Goal: Find contact information: Find contact information

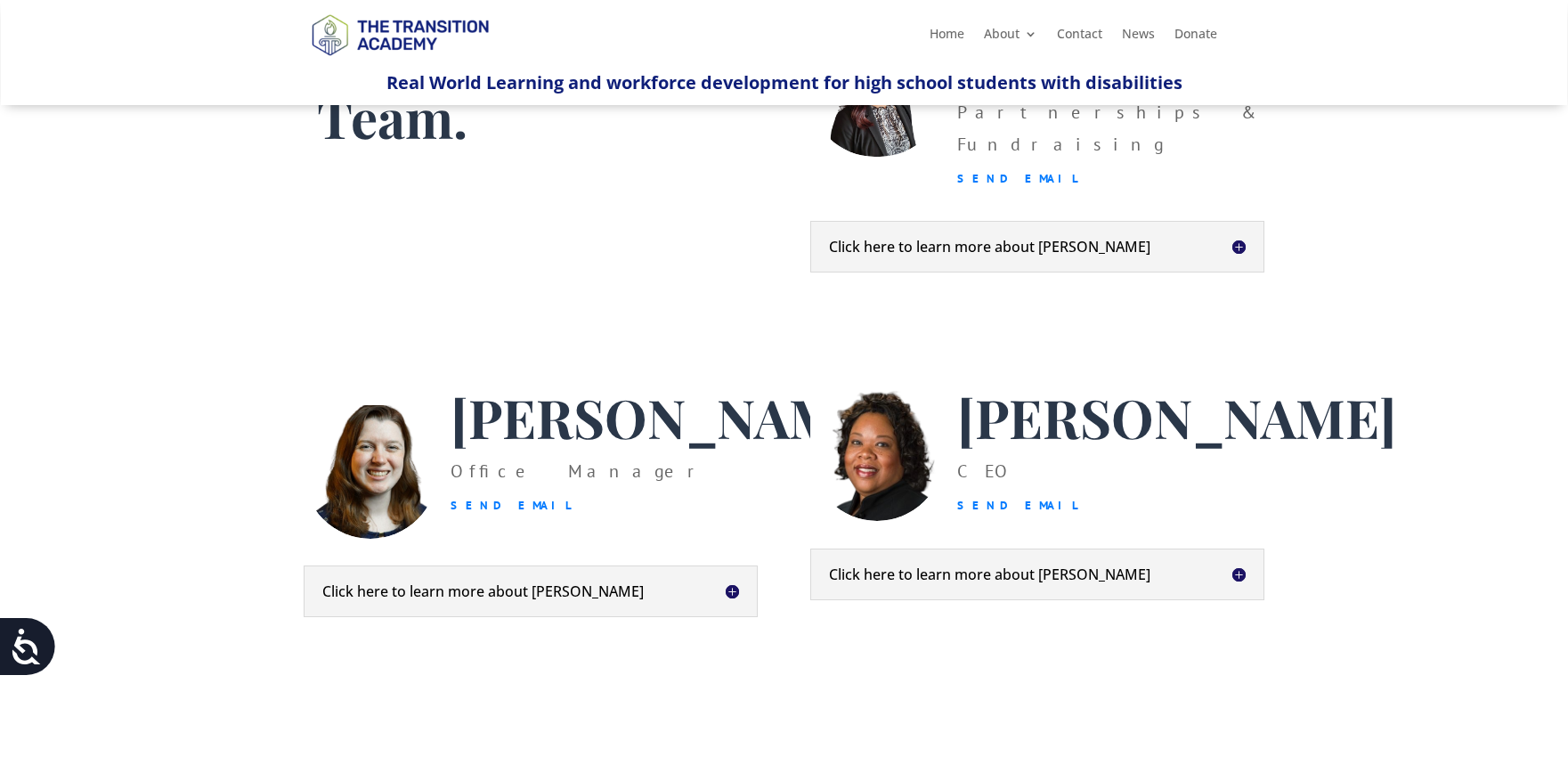
scroll to position [229, 0]
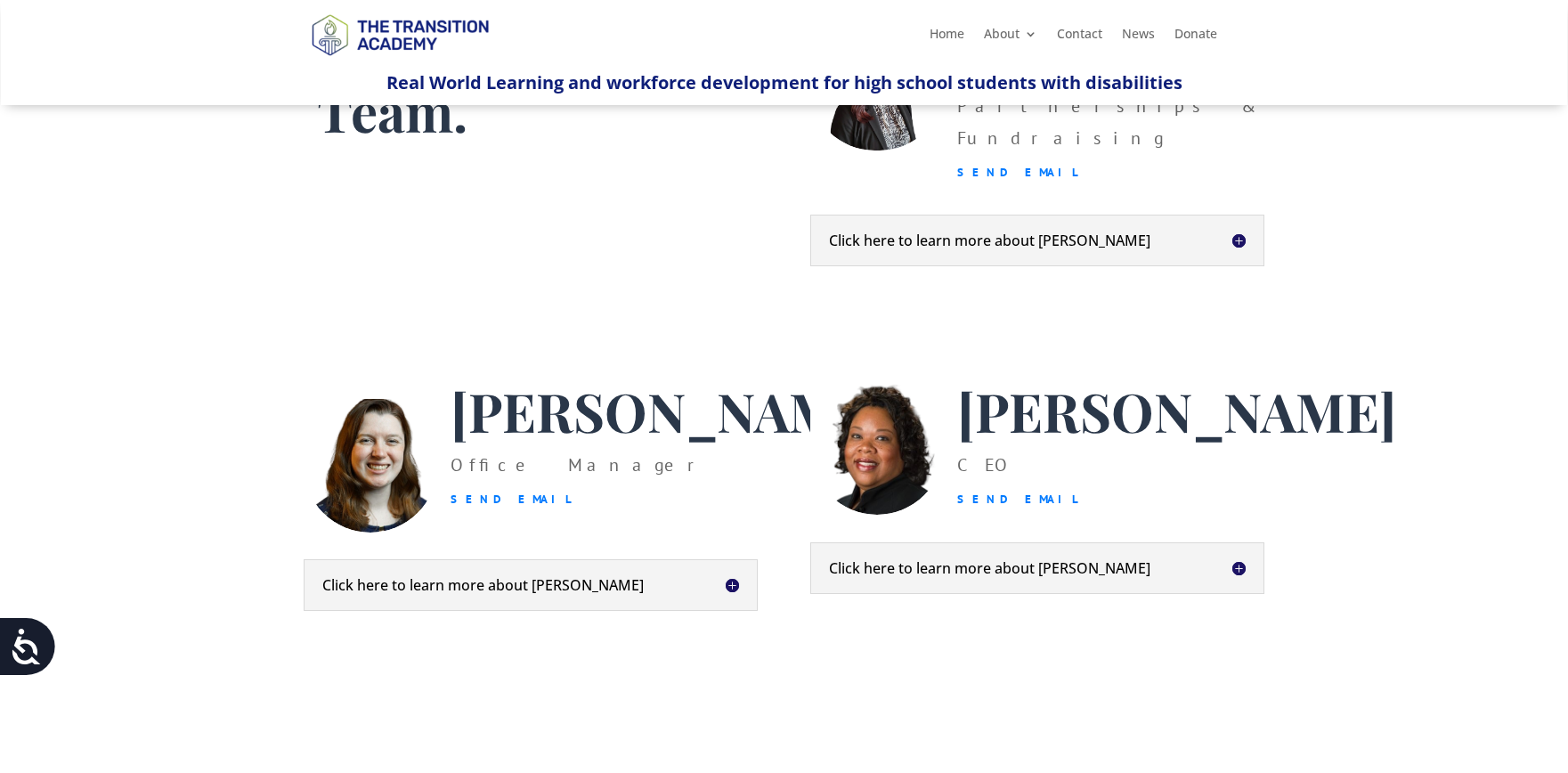
click at [987, 506] on link "Send Email" at bounding box center [1018, 500] width 122 height 15
drag, startPoint x: 985, startPoint y: 522, endPoint x: 968, endPoint y: 524, distance: 17.1
click at [985, 506] on link "Send Email" at bounding box center [1018, 500] width 122 height 15
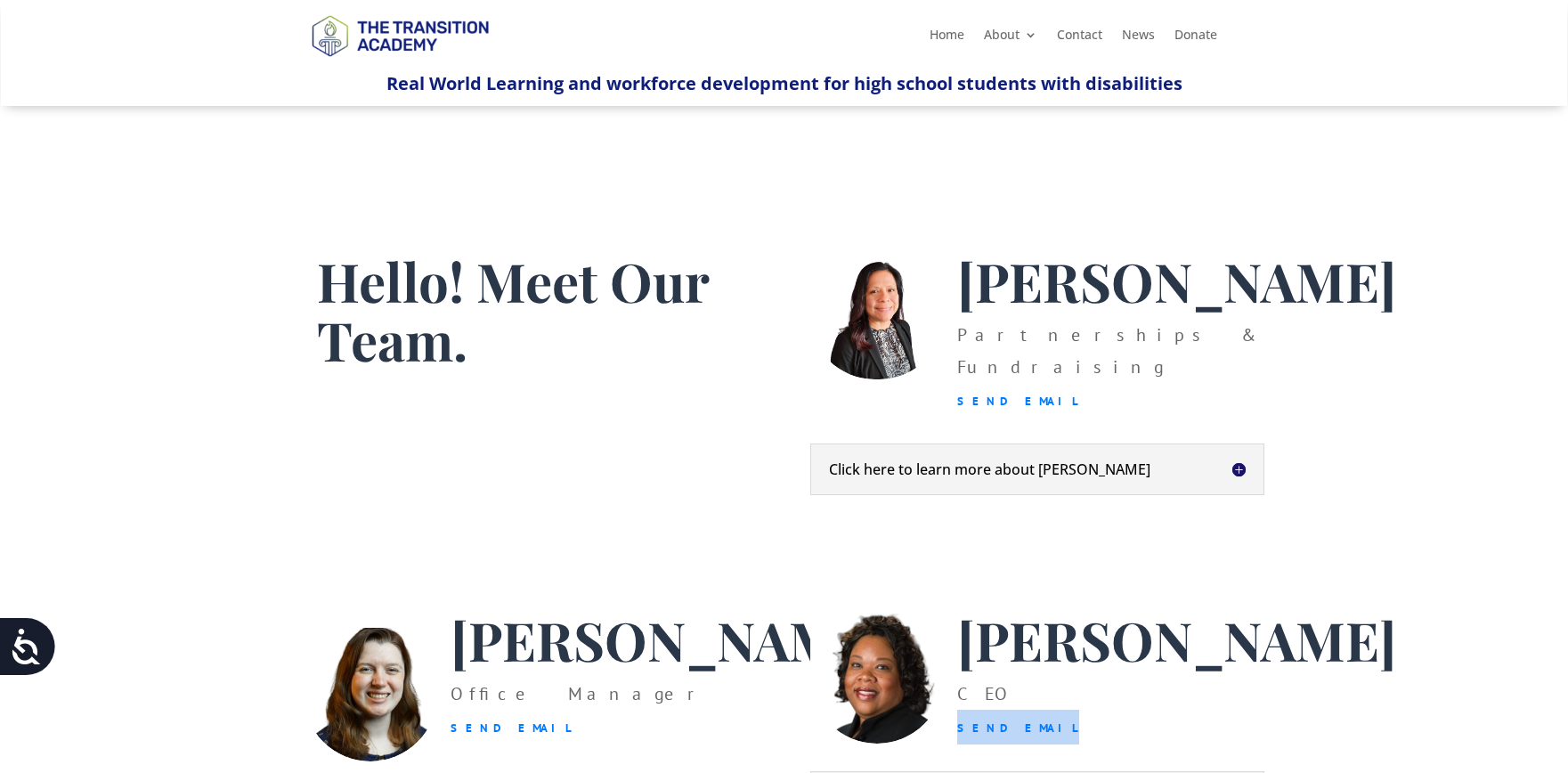
scroll to position [7, 0]
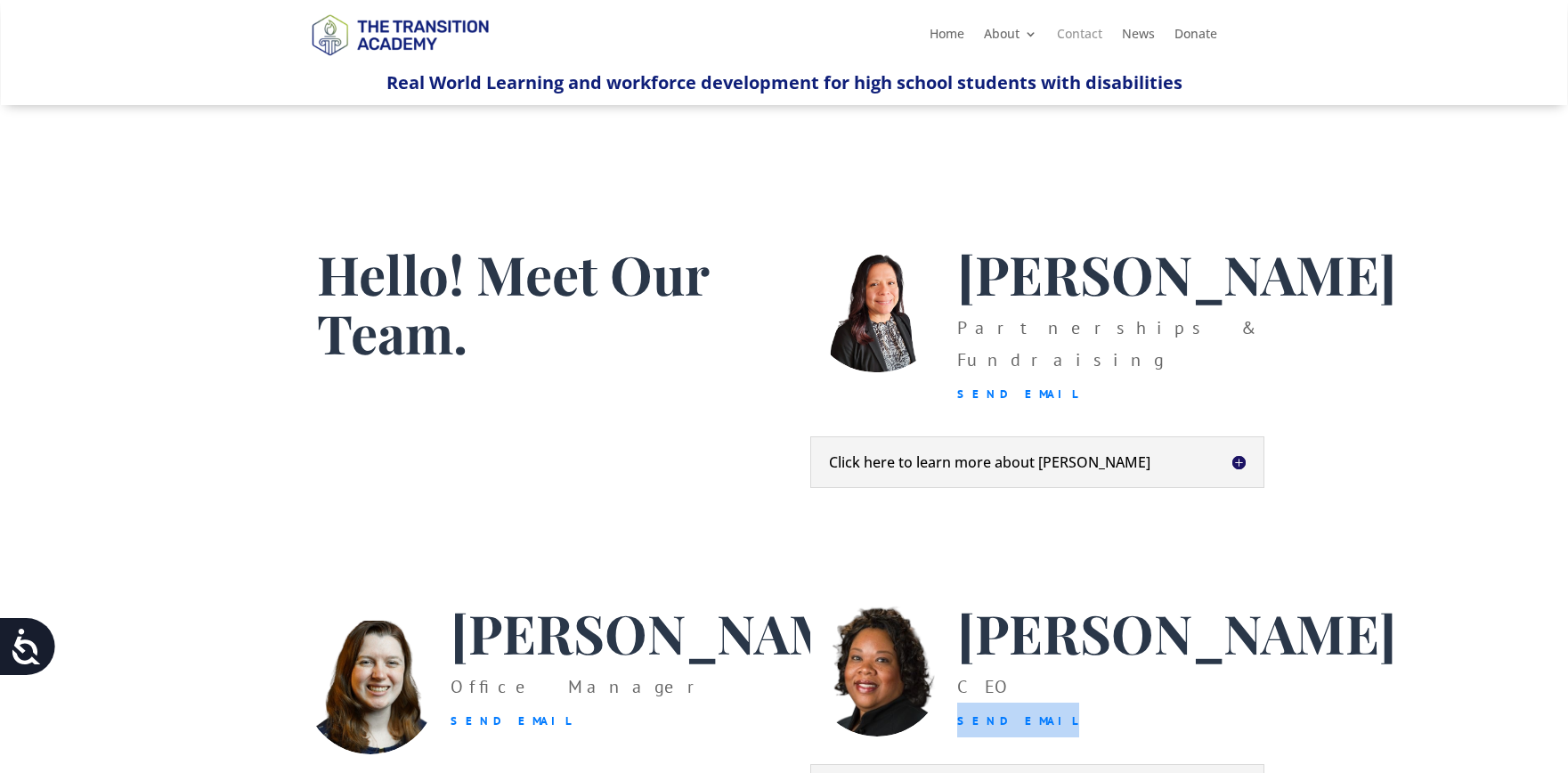
click at [1060, 28] on link "Contact" at bounding box center [1079, 37] width 45 height 19
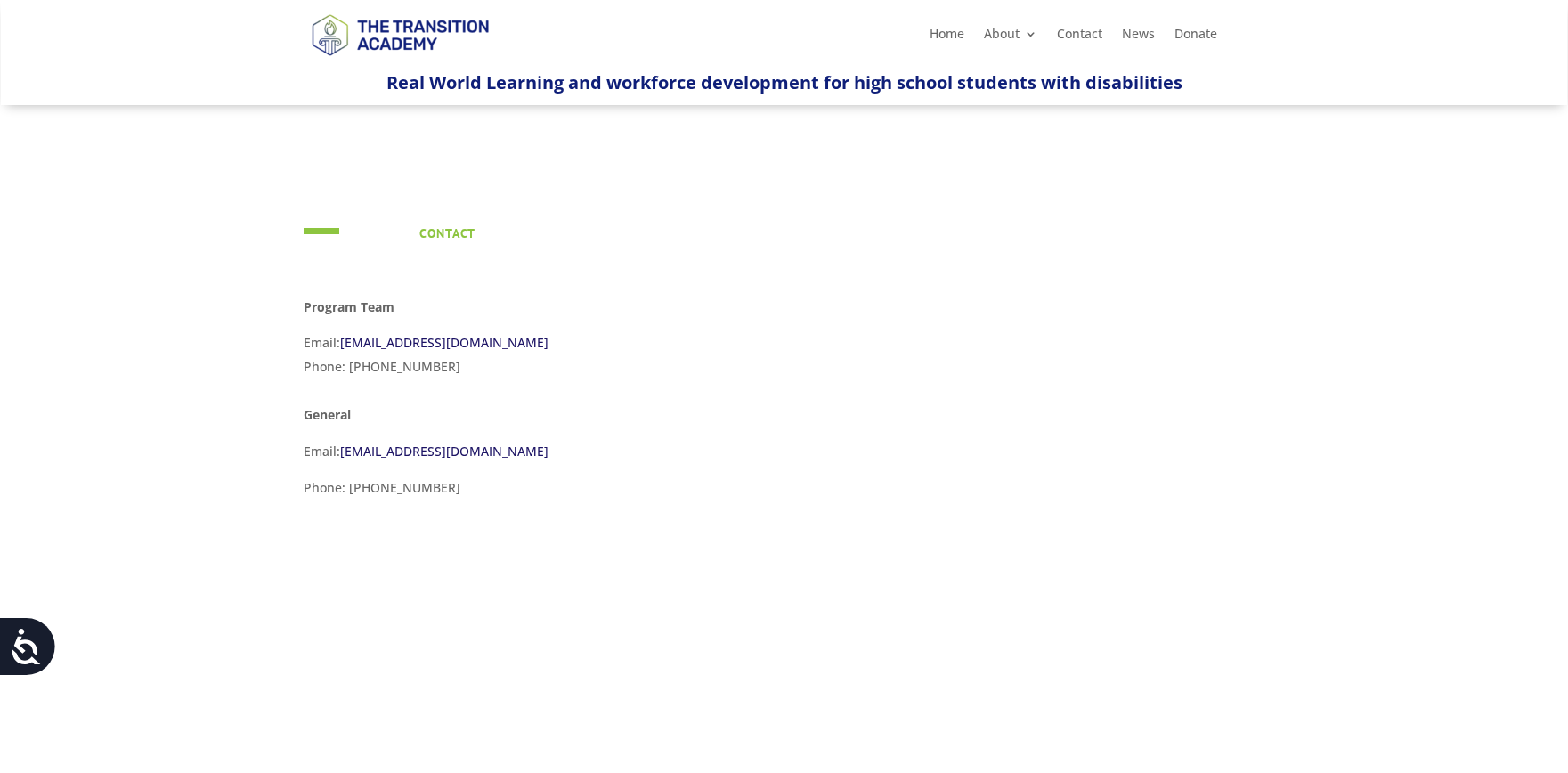
click at [378, 377] on p "Email: [EMAIL_ADDRESS][DOMAIN_NAME] Phone: [PHONE_NUMBER]" at bounding box center [531, 361] width 455 height 59
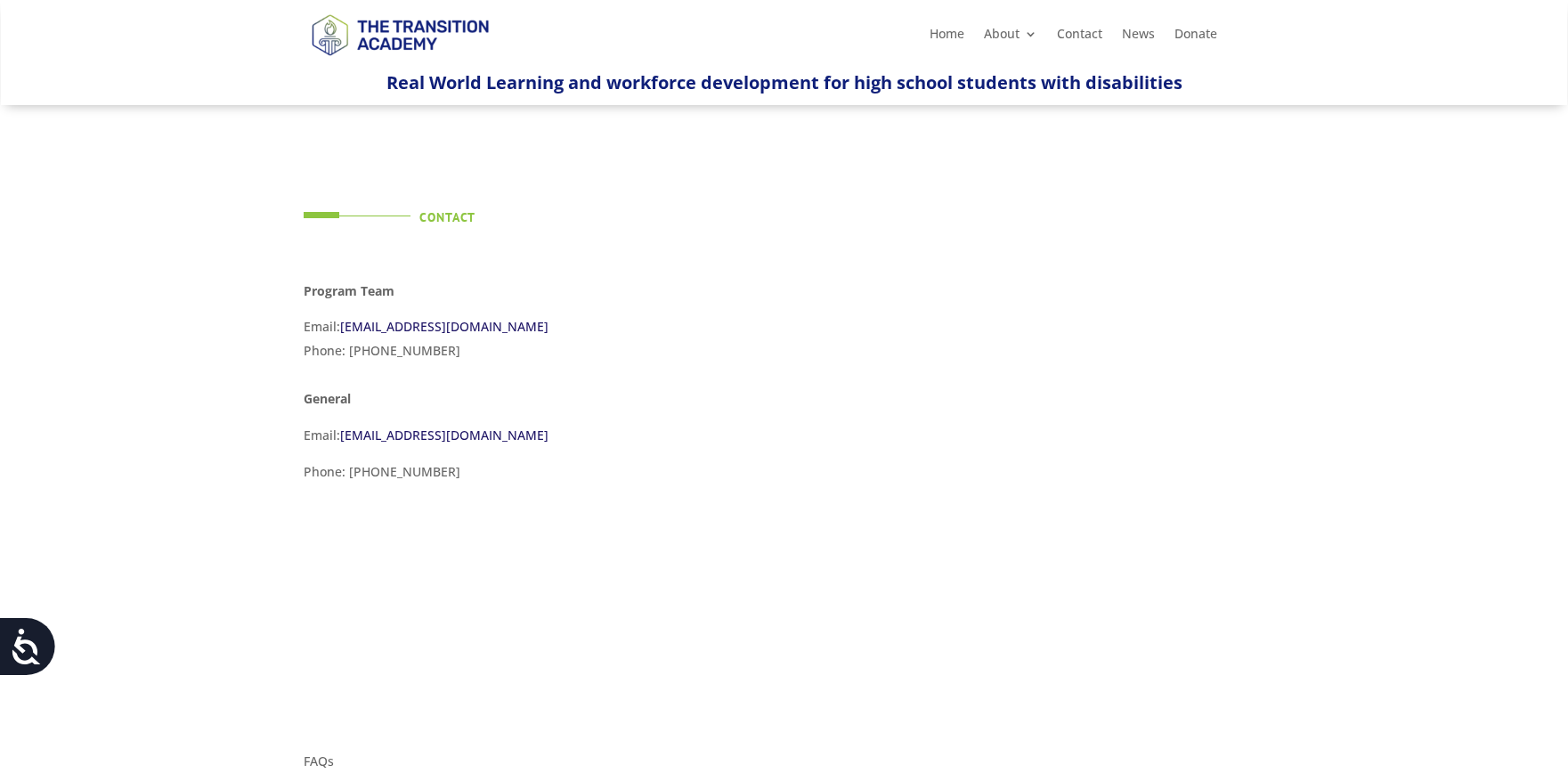
click at [395, 331] on link "[EMAIL_ADDRESS][DOMAIN_NAME]" at bounding box center [444, 327] width 208 height 17
drag, startPoint x: 361, startPoint y: 474, endPoint x: 450, endPoint y: 480, distance: 89.2
click at [450, 480] on p "Phone: [PHONE_NUMBER]" at bounding box center [531, 479] width 455 height 36
click at [450, 479] on p "Phone: [PHONE_NUMBER]" at bounding box center [531, 479] width 455 height 36
drag, startPoint x: 435, startPoint y: 475, endPoint x: 355, endPoint y: 468, distance: 80.3
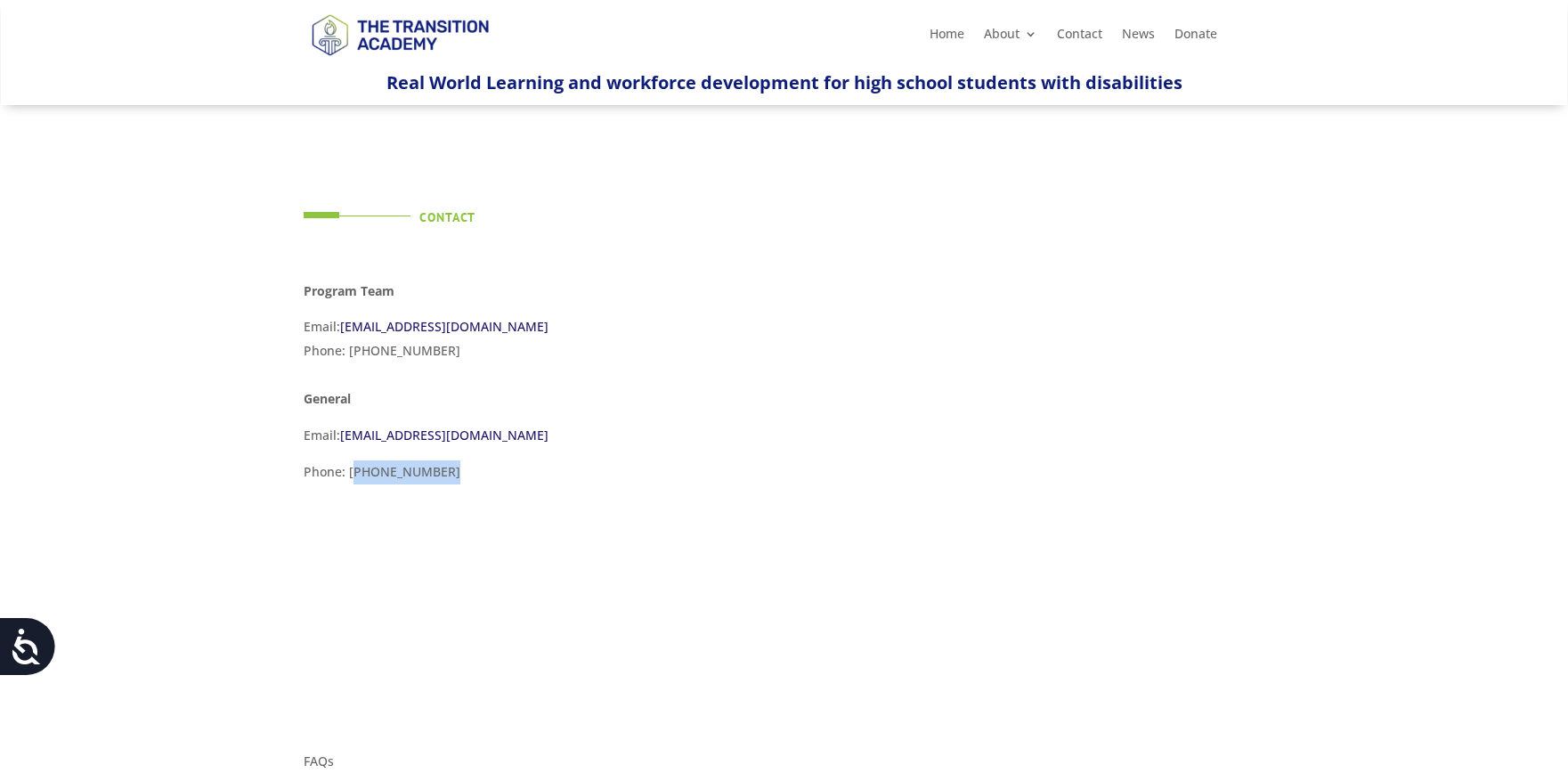
click at [355, 468] on p "Phone: [PHONE_NUMBER]" at bounding box center [531, 479] width 455 height 36
click at [570, 171] on div "Contact Program Team Email: [EMAIL_ADDRESS][DOMAIN_NAME] Phone: [PHONE_NUMBER] …" at bounding box center [531, 339] width 455 height 353
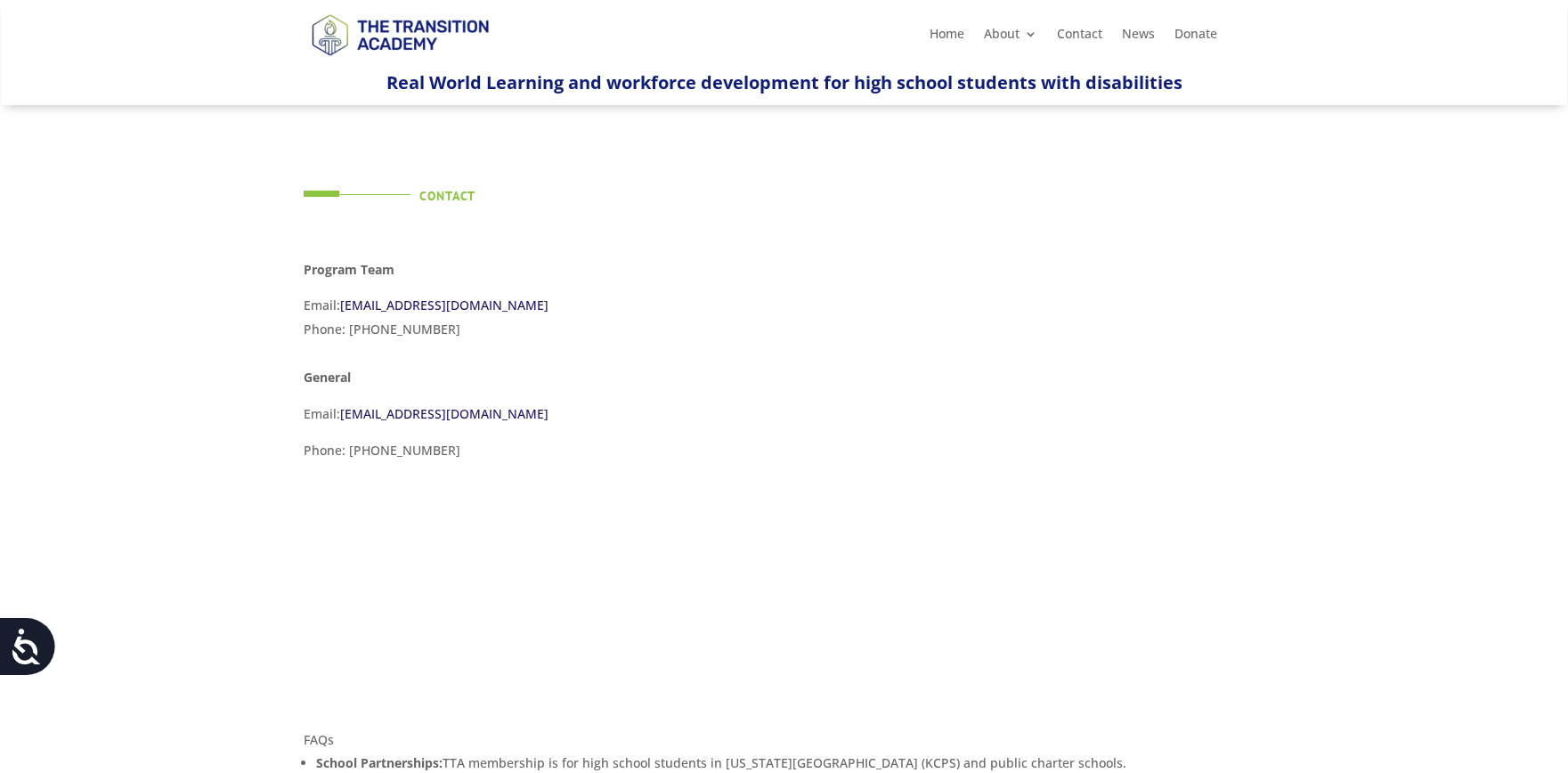
scroll to position [56, 0]
drag, startPoint x: 337, startPoint y: 402, endPoint x: 316, endPoint y: 396, distance: 21.8
click at [324, 402] on p "Email: [EMAIL_ADDRESS][DOMAIN_NAME]" at bounding box center [531, 420] width 455 height 36
click at [316, 387] on p "General" at bounding box center [531, 384] width 455 height 36
click at [312, 371] on strong "General" at bounding box center [327, 377] width 47 height 17
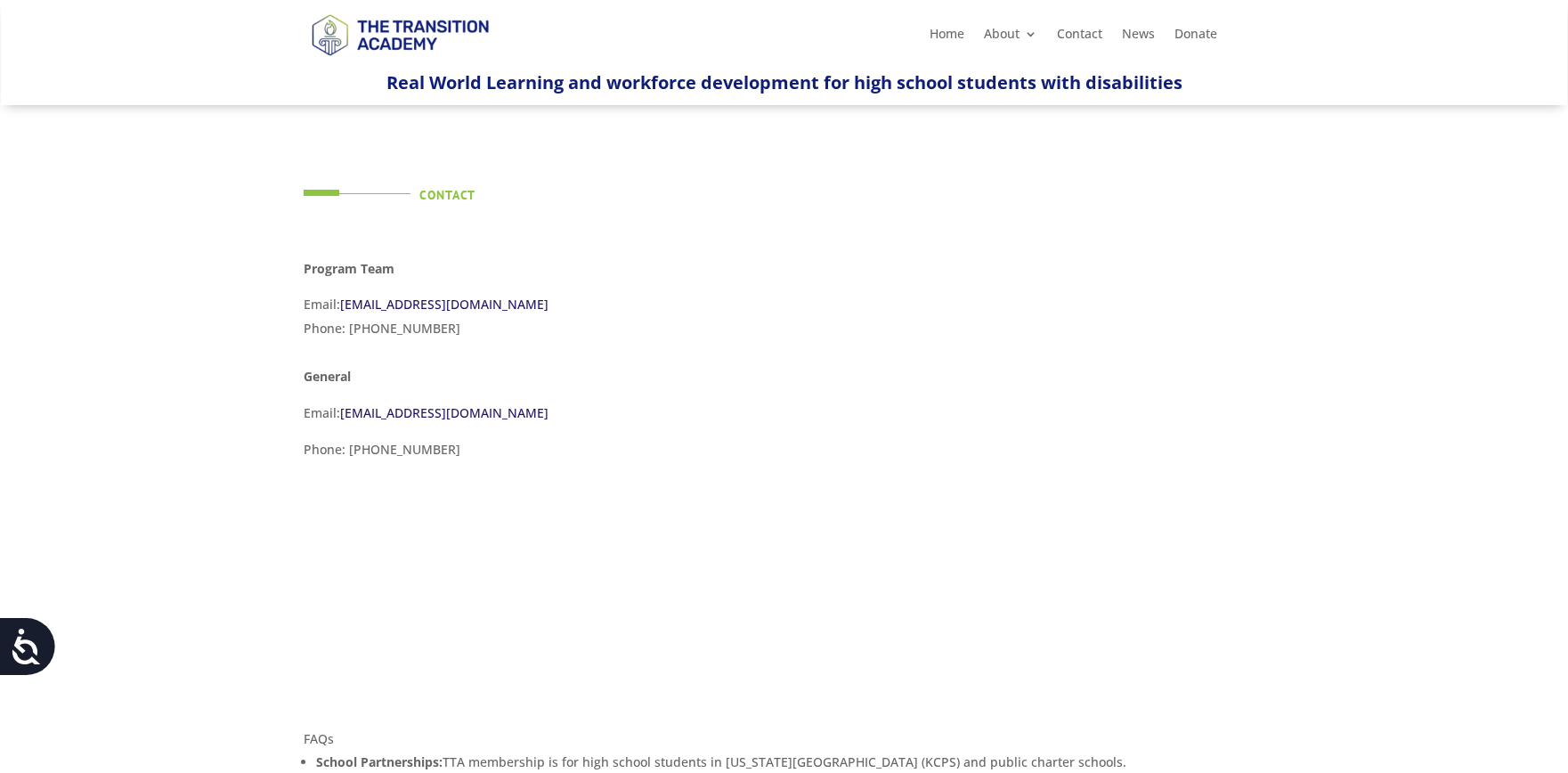
click at [312, 371] on strong "General" at bounding box center [327, 377] width 47 height 17
drag, startPoint x: 312, startPoint y: 371, endPoint x: 331, endPoint y: 375, distance: 19.4
click at [312, 371] on strong "General" at bounding box center [327, 377] width 47 height 17
